Goal: Information Seeking & Learning: Get advice/opinions

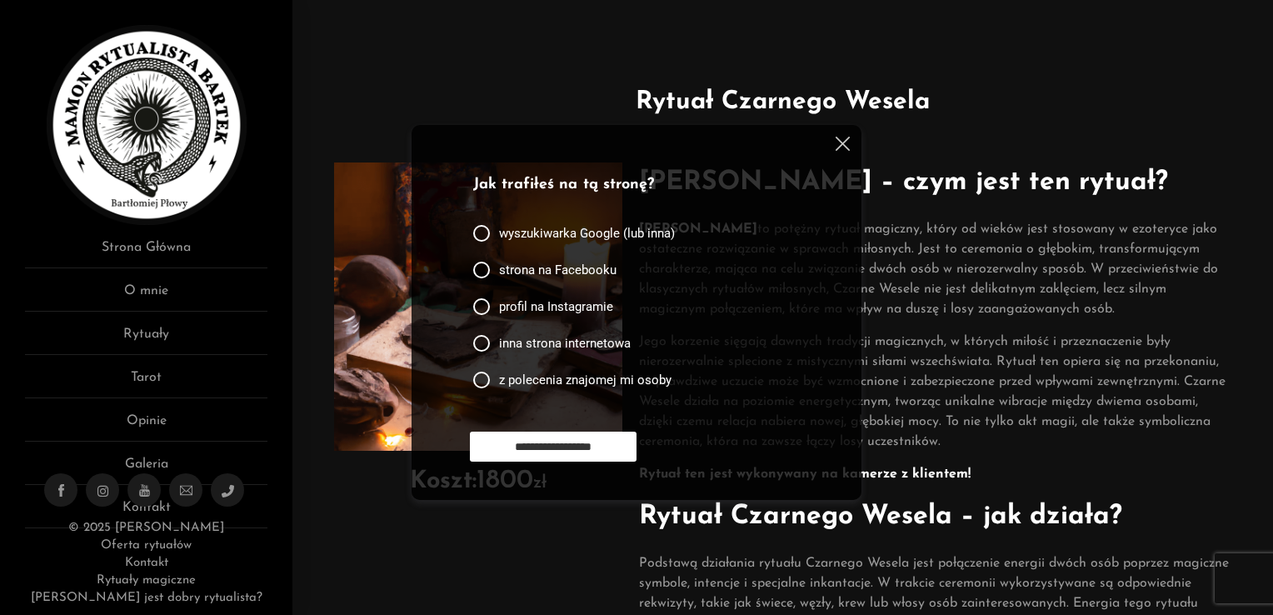
scroll to position [83, 0]
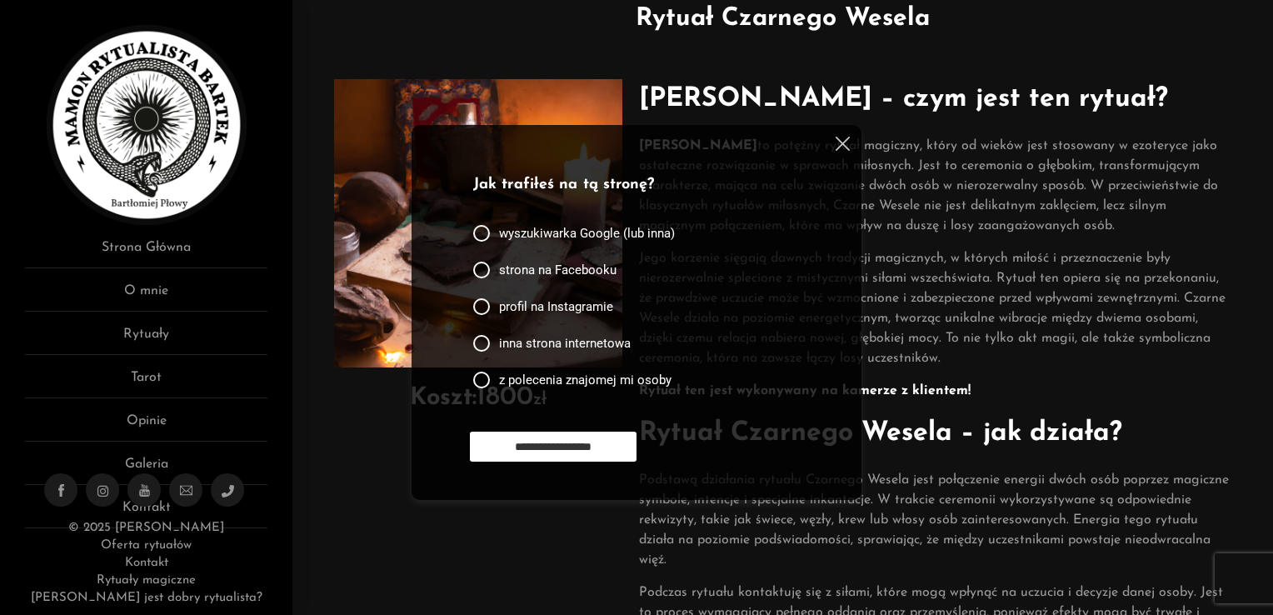
click at [853, 142] on div "**********" at bounding box center [637, 312] width 450 height 375
click at [838, 150] on img at bounding box center [843, 144] width 14 height 14
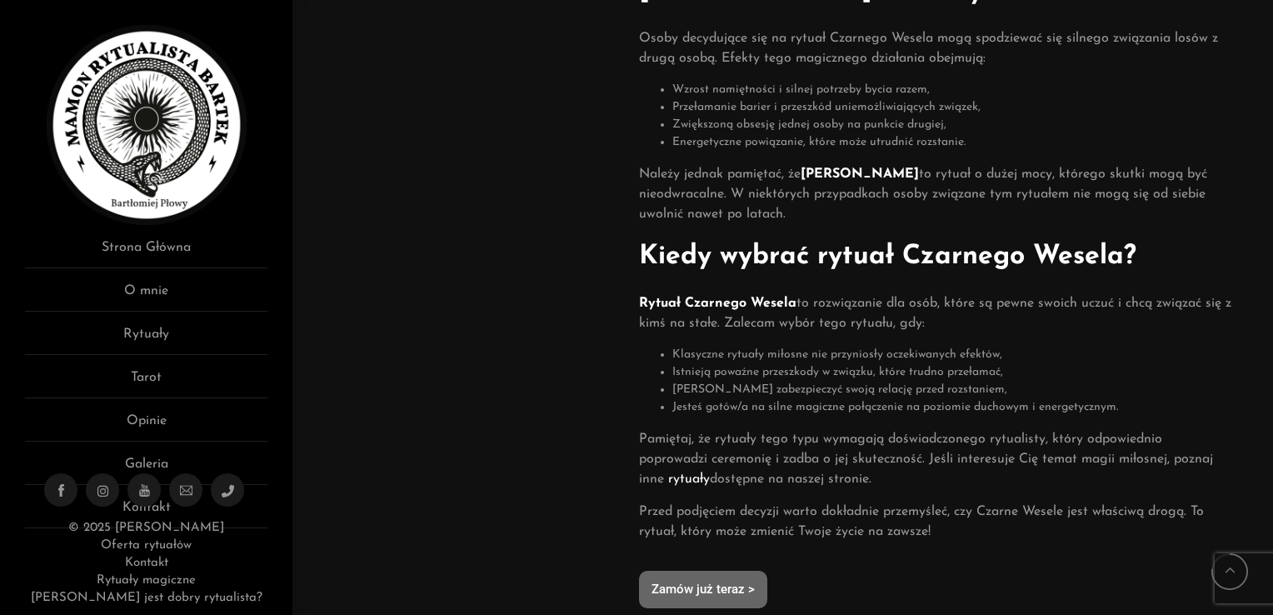
scroll to position [783, 0]
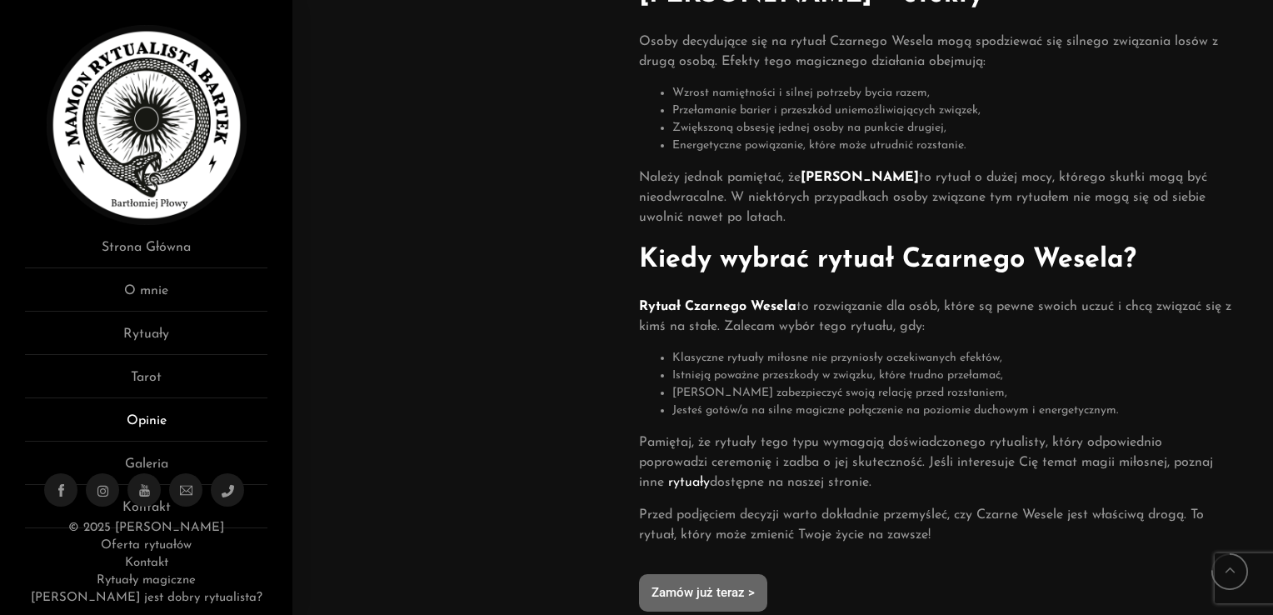
click at [145, 422] on link "Opinie" at bounding box center [146, 426] width 242 height 31
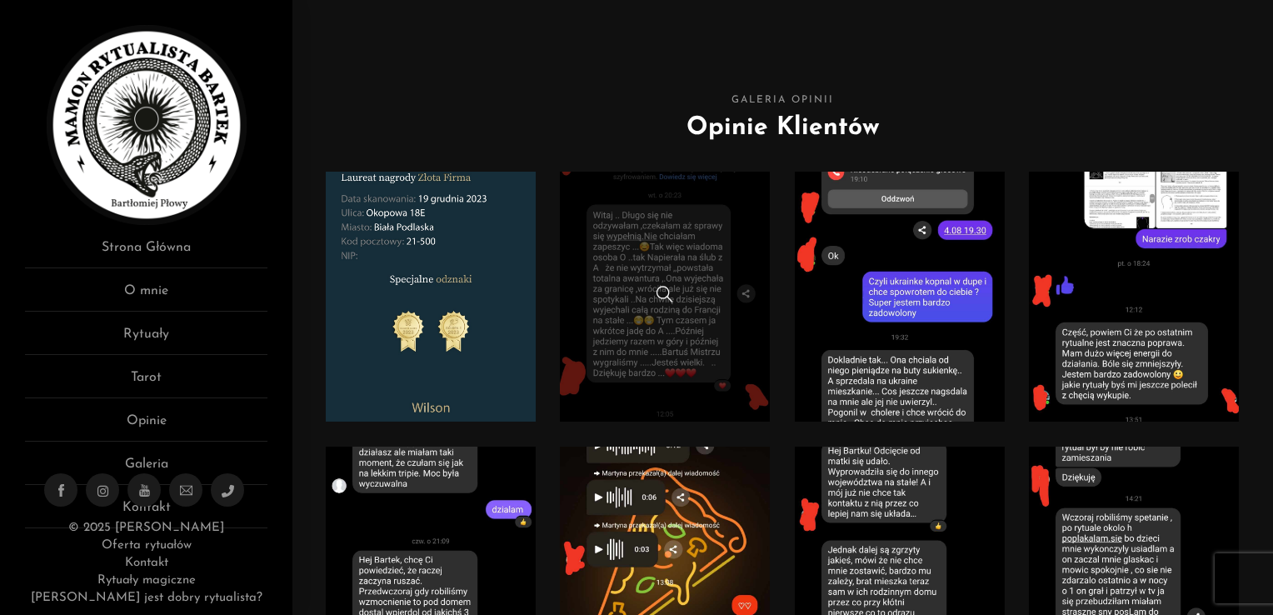
click at [657, 302] on span at bounding box center [665, 294] width 17 height 17
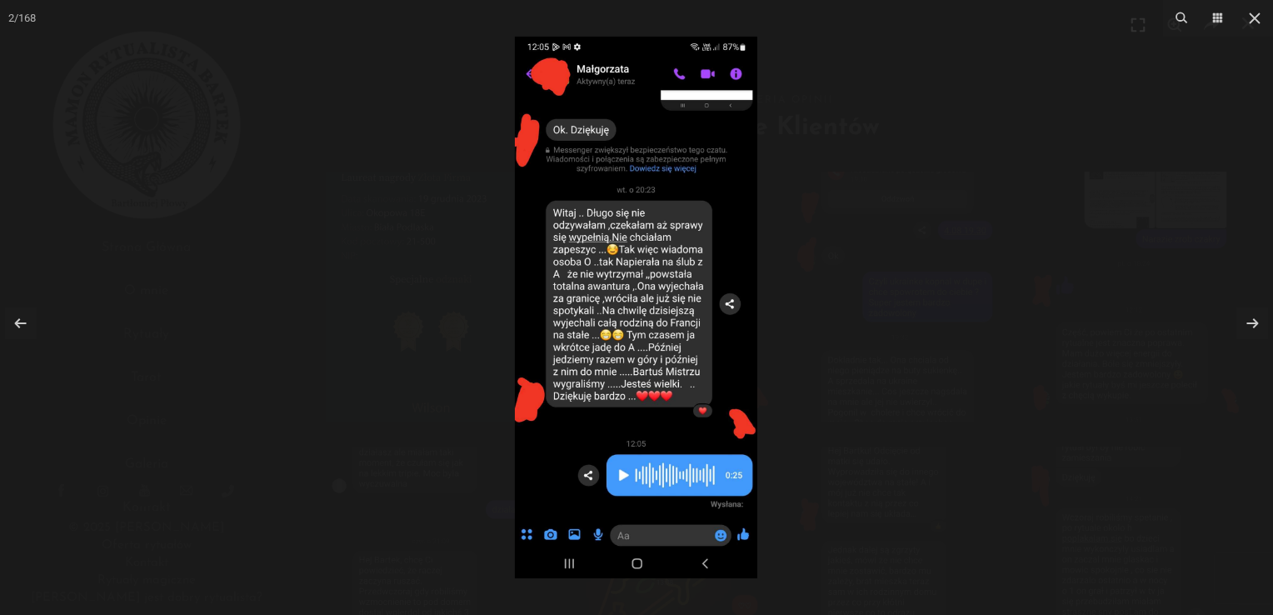
click at [1248, 332] on div "2 / 168" at bounding box center [636, 307] width 1273 height 615
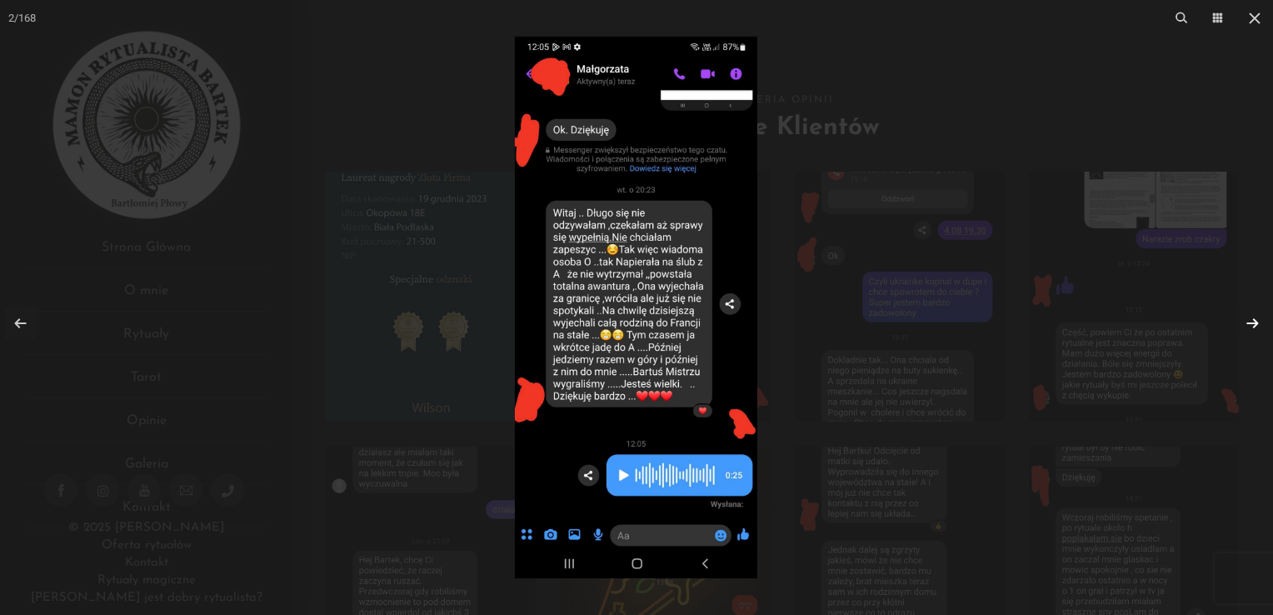
click at [1248, 319] on link at bounding box center [1253, 323] width 32 height 32
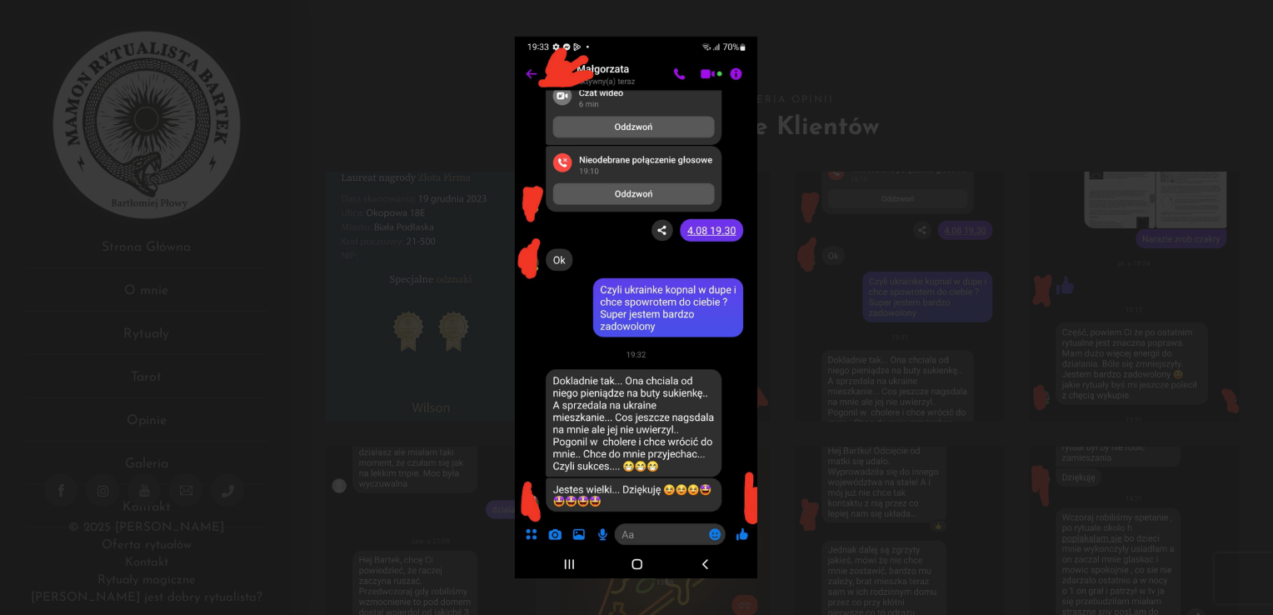
click at [1248, 319] on div at bounding box center [636, 307] width 1273 height 615
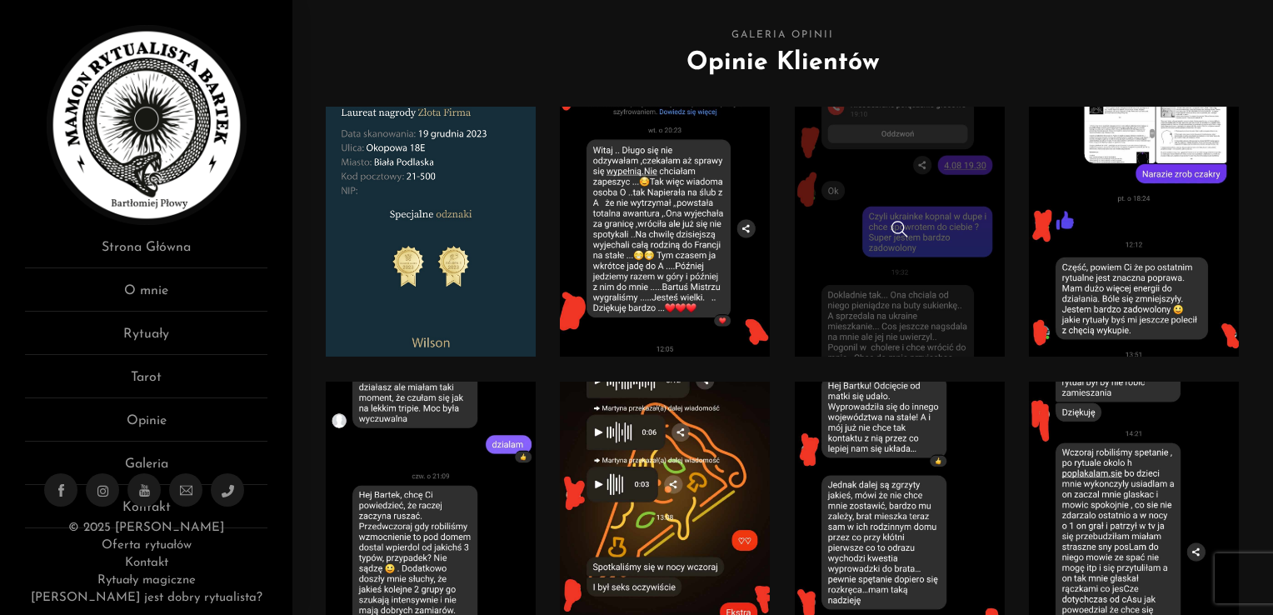
scroll to position [83, 0]
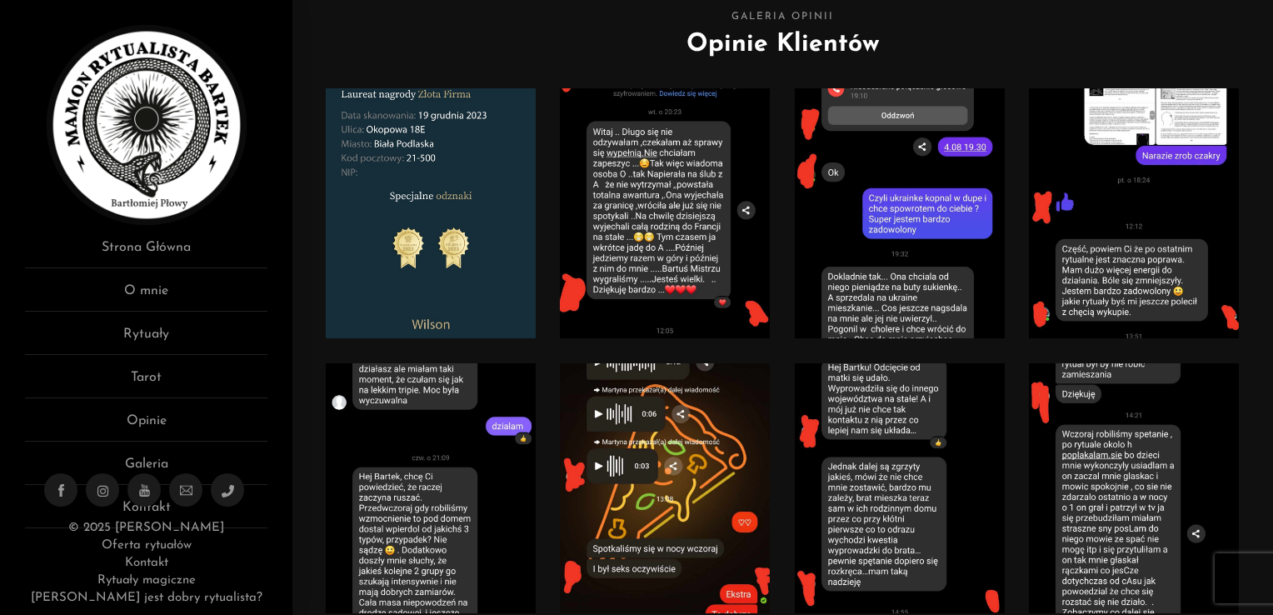
click at [858, 352] on div at bounding box center [899, 225] width 235 height 275
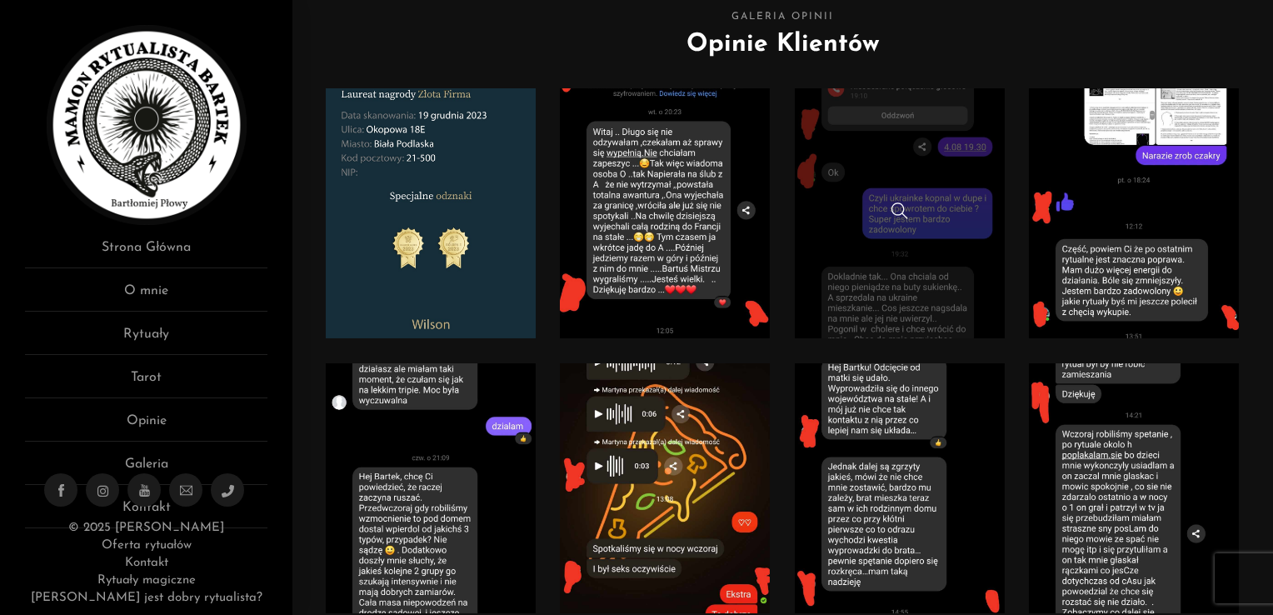
click at [894, 206] on span at bounding box center [900, 210] width 17 height 17
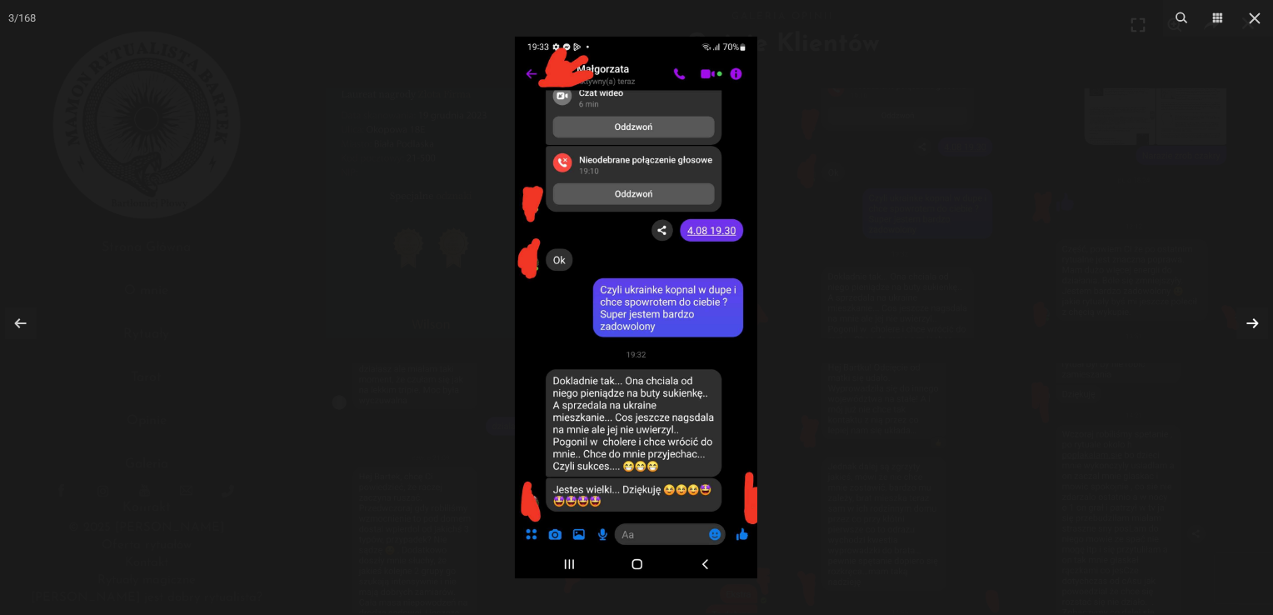
click at [1251, 323] on link at bounding box center [1253, 323] width 32 height 32
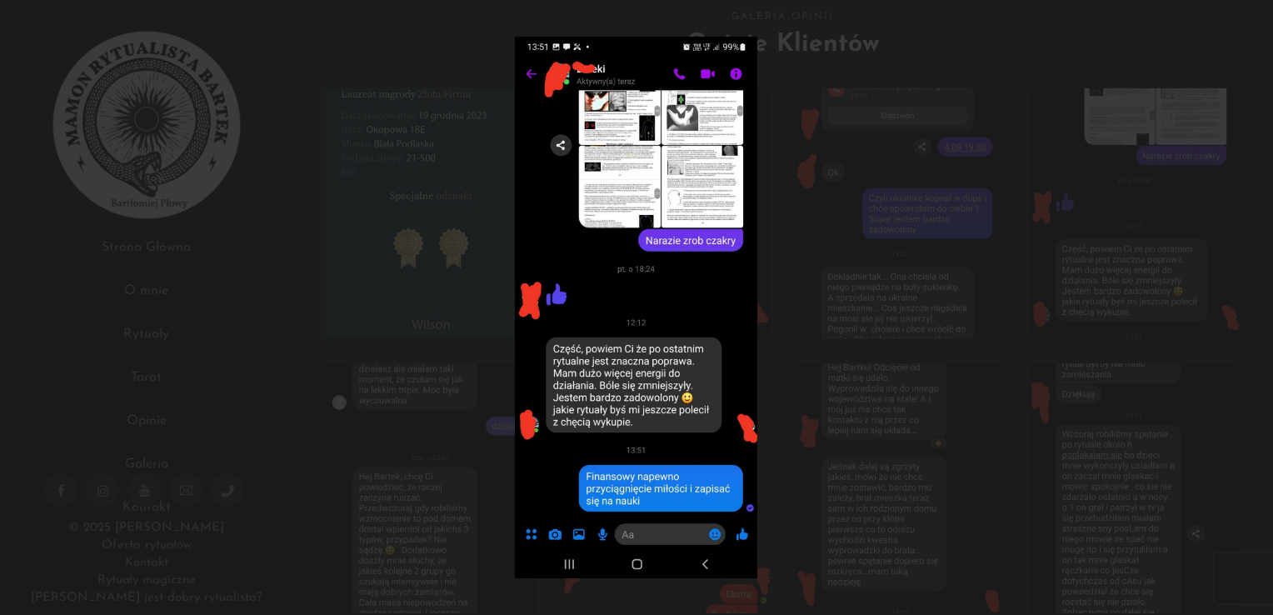
click at [1251, 323] on div at bounding box center [636, 307] width 1273 height 615
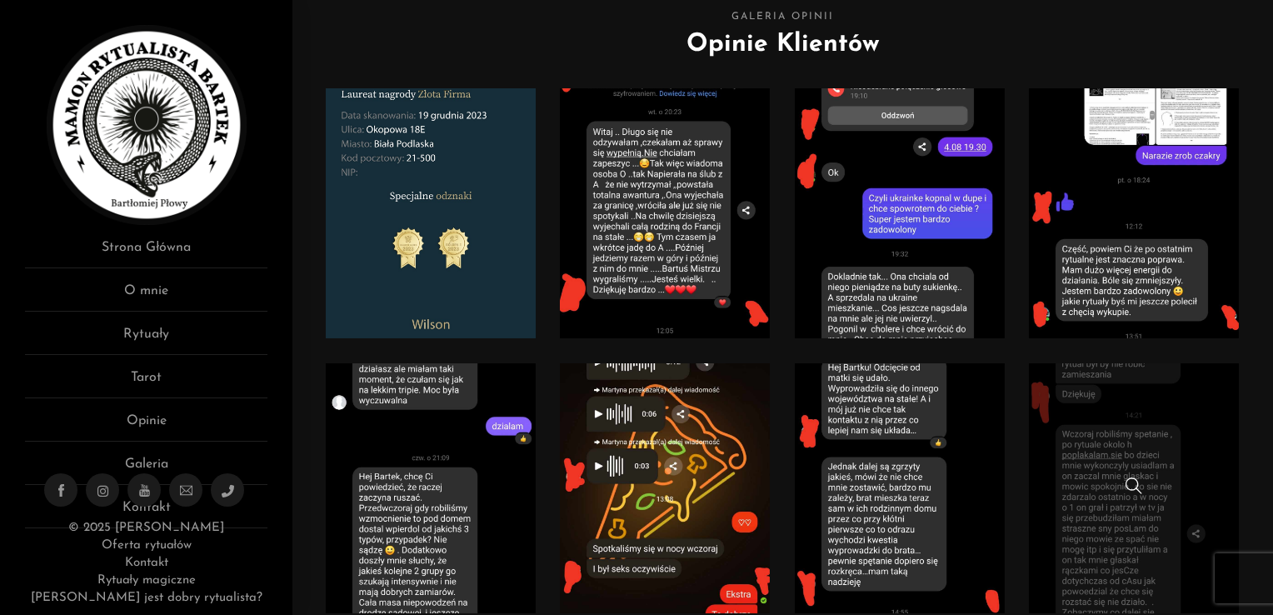
click at [1127, 482] on span at bounding box center [1134, 485] width 17 height 17
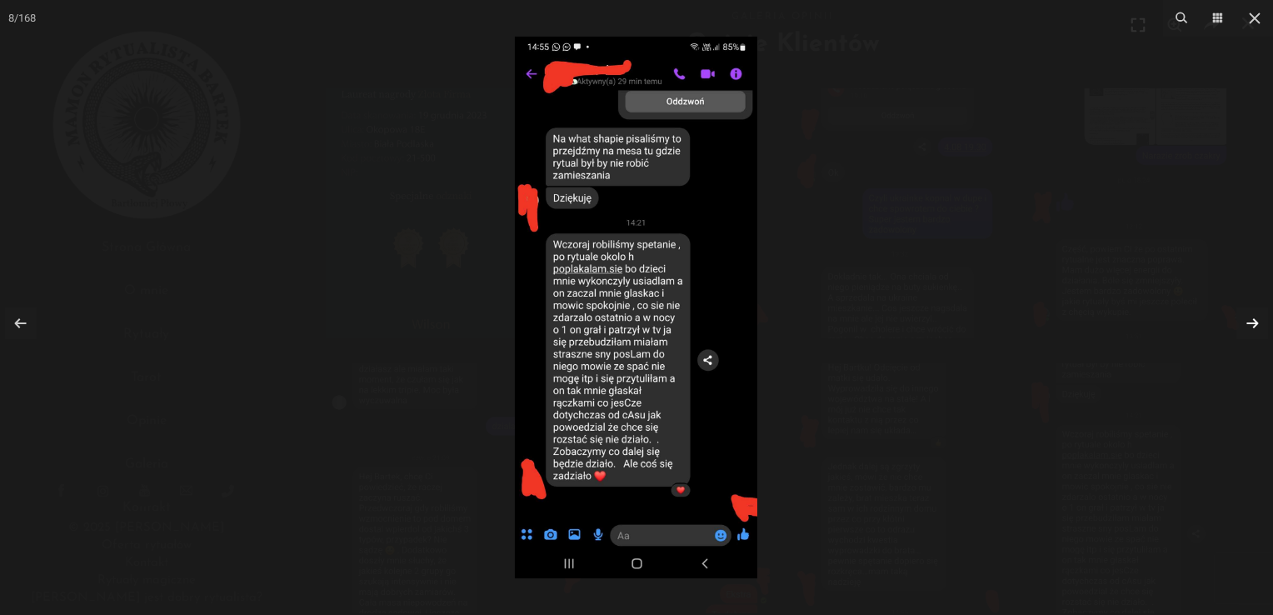
click at [1256, 323] on link at bounding box center [1253, 323] width 32 height 32
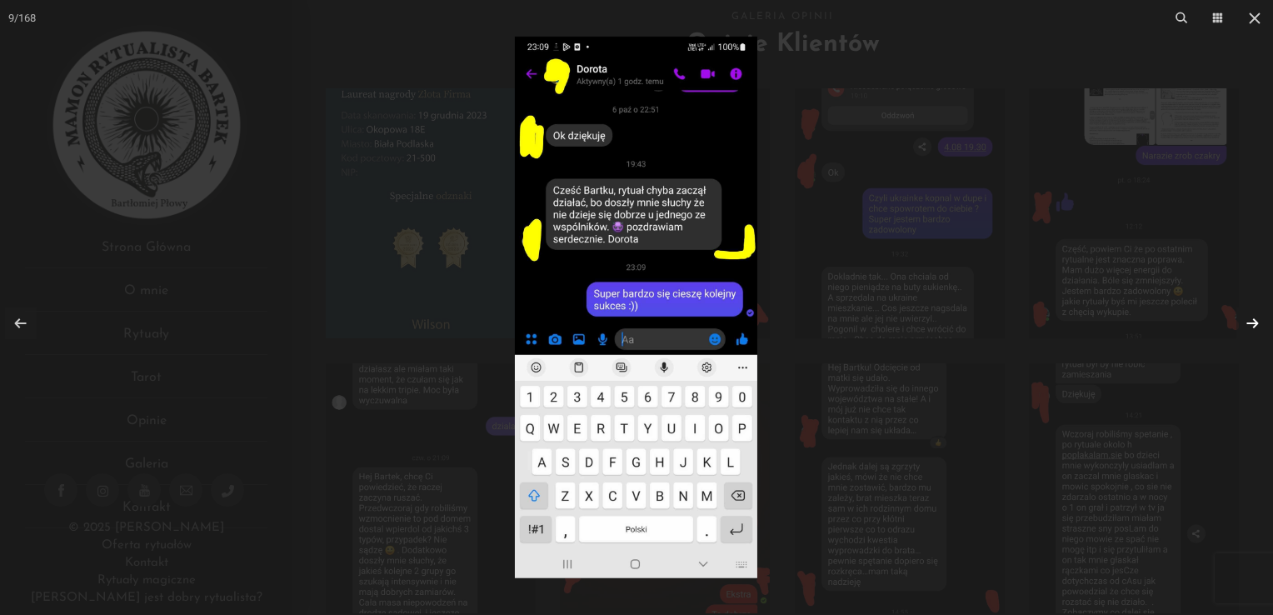
click at [1256, 316] on link at bounding box center [1253, 323] width 32 height 32
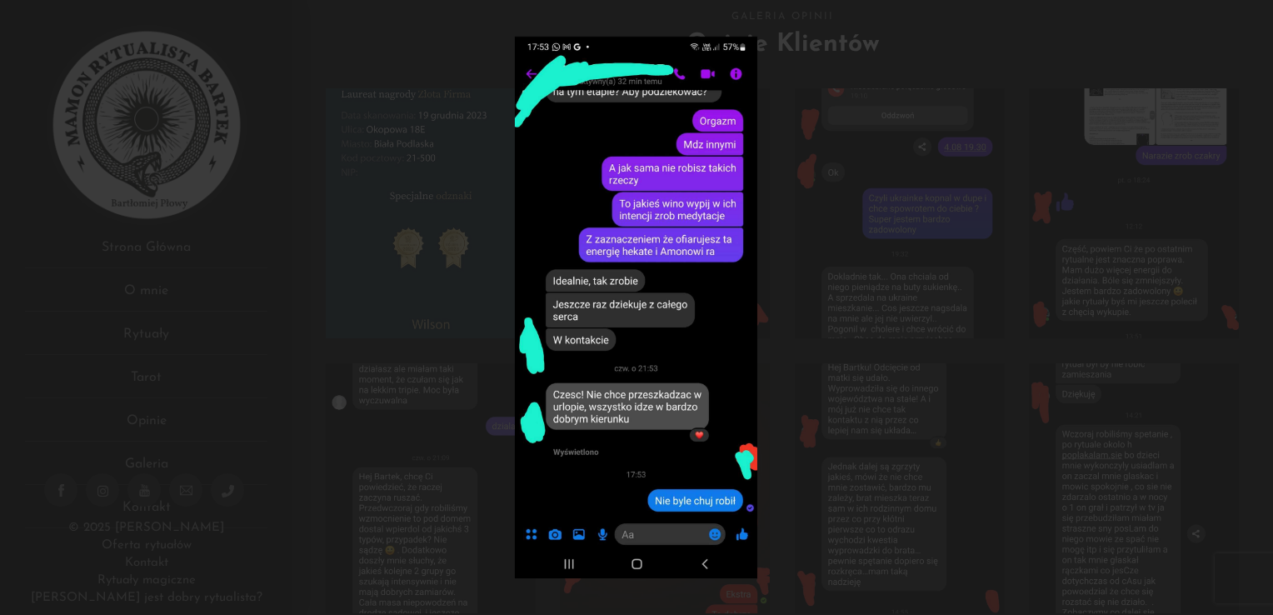
click at [1254, 317] on div at bounding box center [636, 307] width 1273 height 615
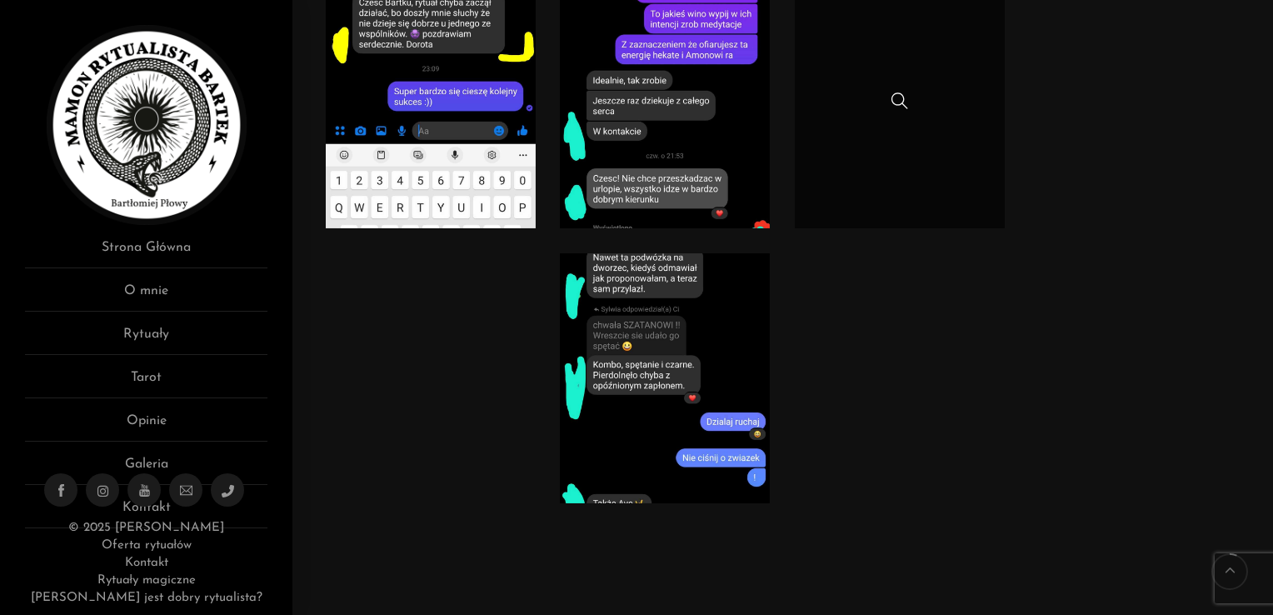
scroll to position [750, 0]
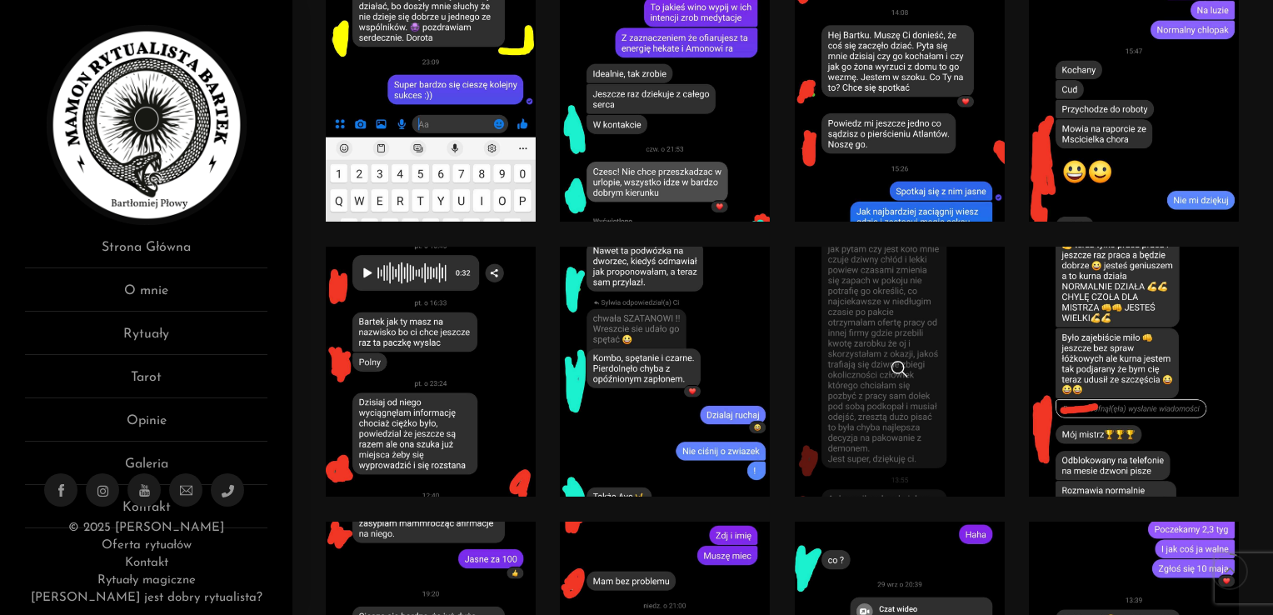
click at [880, 328] on link at bounding box center [900, 372] width 210 height 250
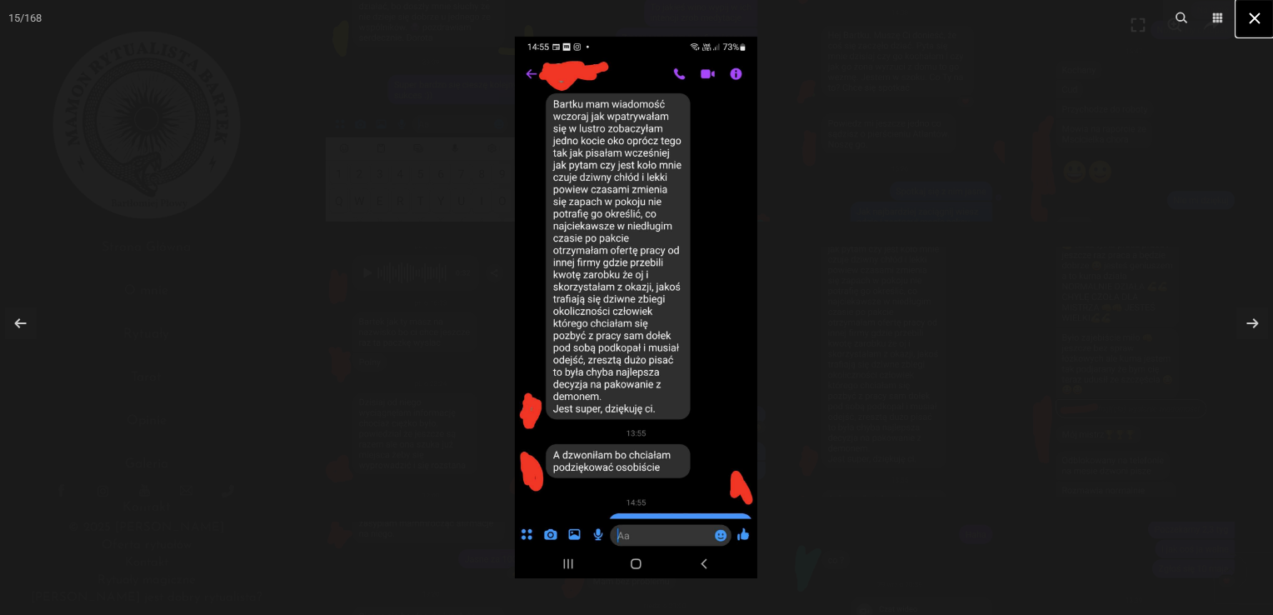
click at [1260, 15] on icon at bounding box center [1255, 18] width 20 height 20
